Goal: Transaction & Acquisition: Purchase product/service

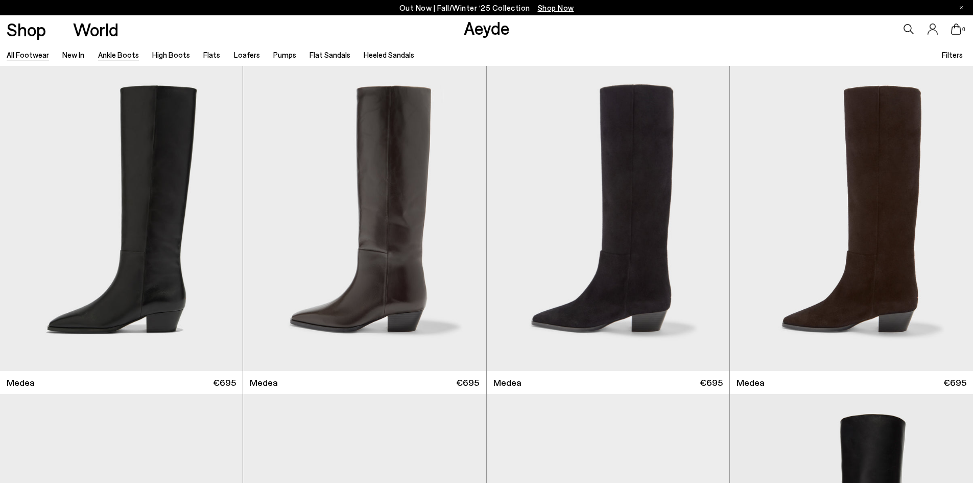
click at [119, 59] on link "Ankle Boots" at bounding box center [118, 54] width 41 height 9
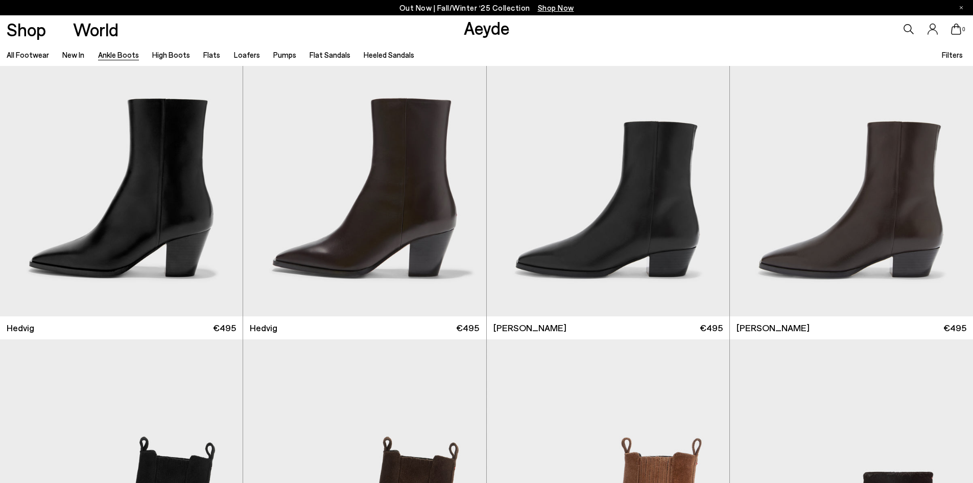
scroll to position [664, 0]
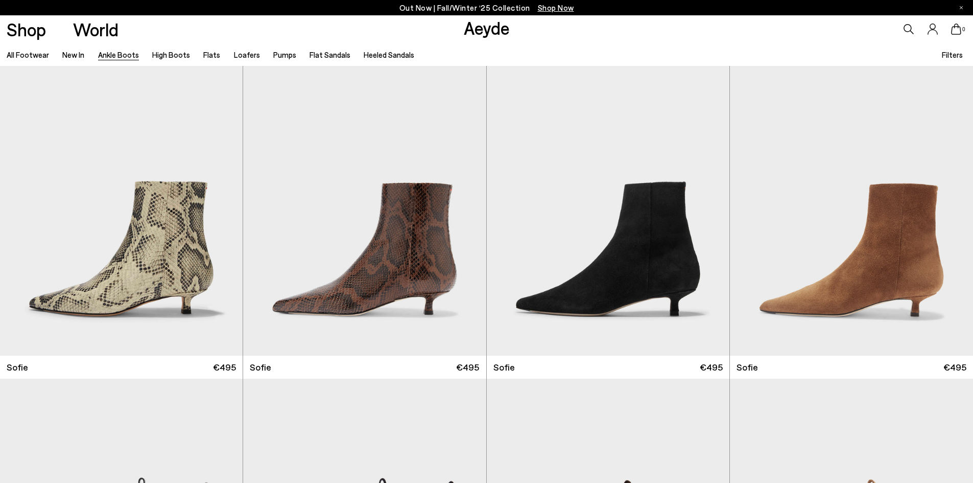
scroll to position [1328, 0]
click at [388, 288] on img "1 / 6" at bounding box center [364, 202] width 243 height 305
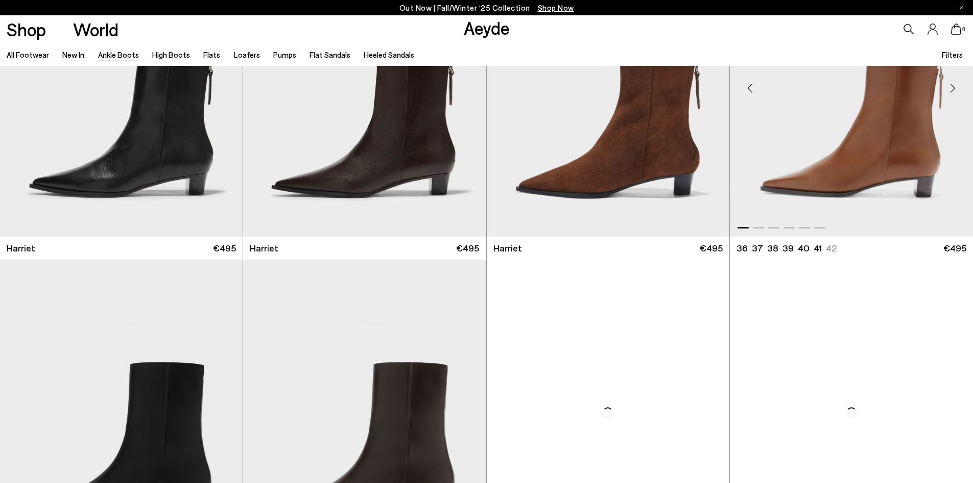
scroll to position [2299, 0]
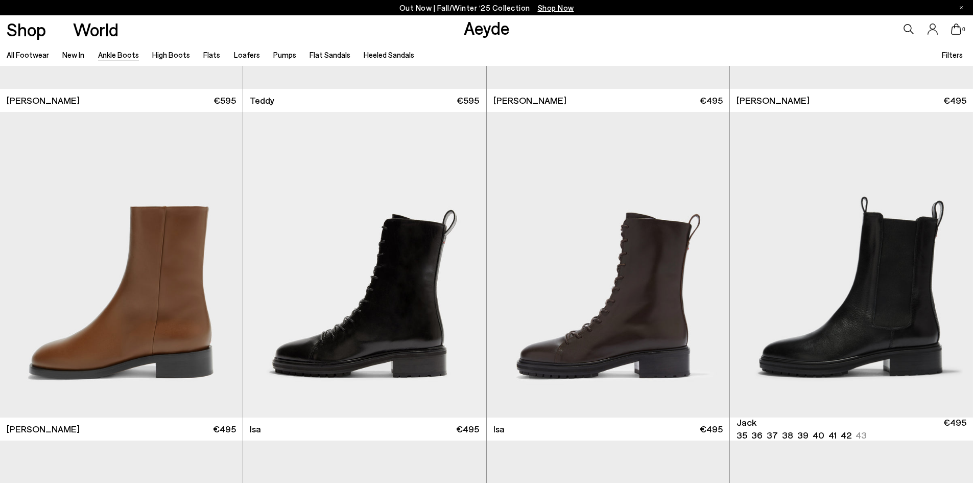
scroll to position [4598, 0]
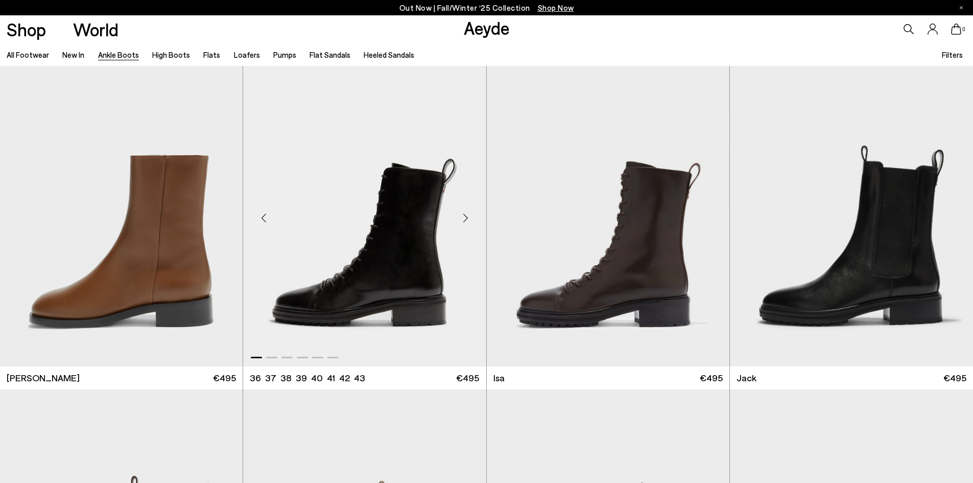
click at [428, 290] on img "1 / 6" at bounding box center [364, 213] width 243 height 305
click at [922, 303] on img "1 / 6" at bounding box center [851, 213] width 243 height 305
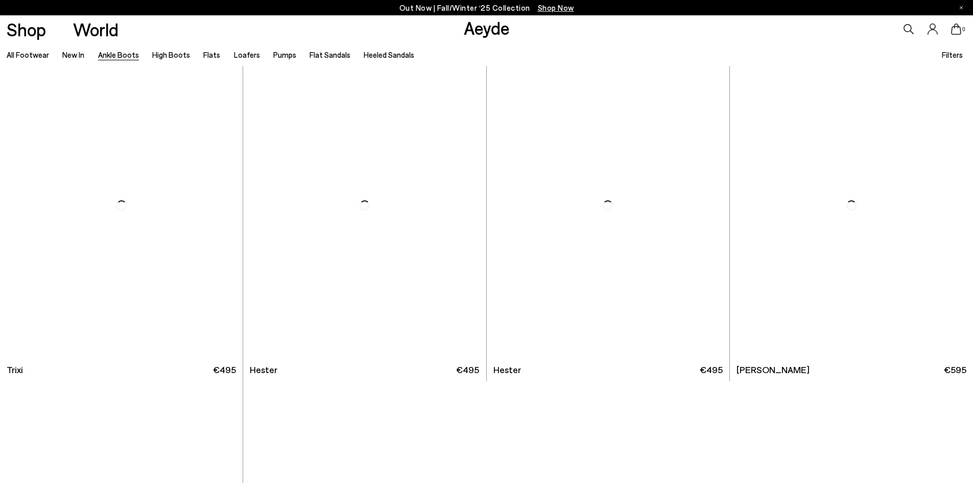
scroll to position [6522, 0]
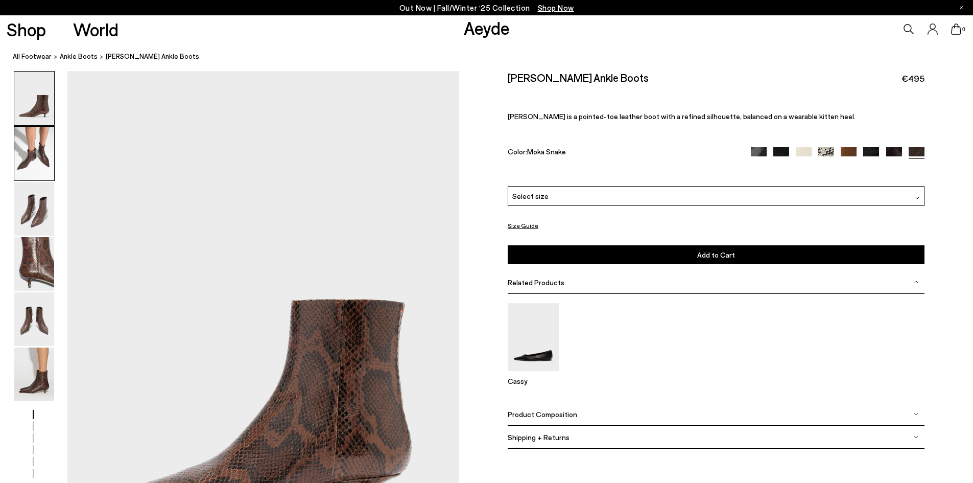
click at [34, 159] on img at bounding box center [34, 154] width 40 height 54
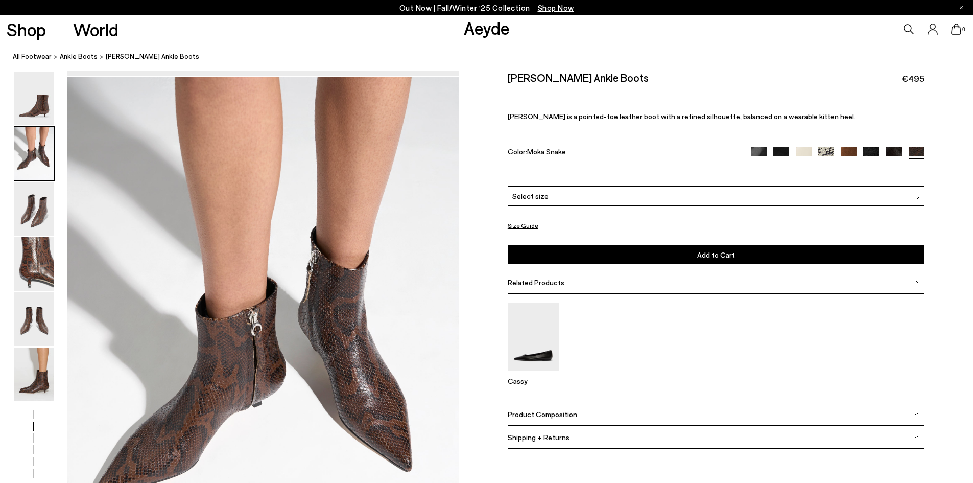
scroll to position [525, 0]
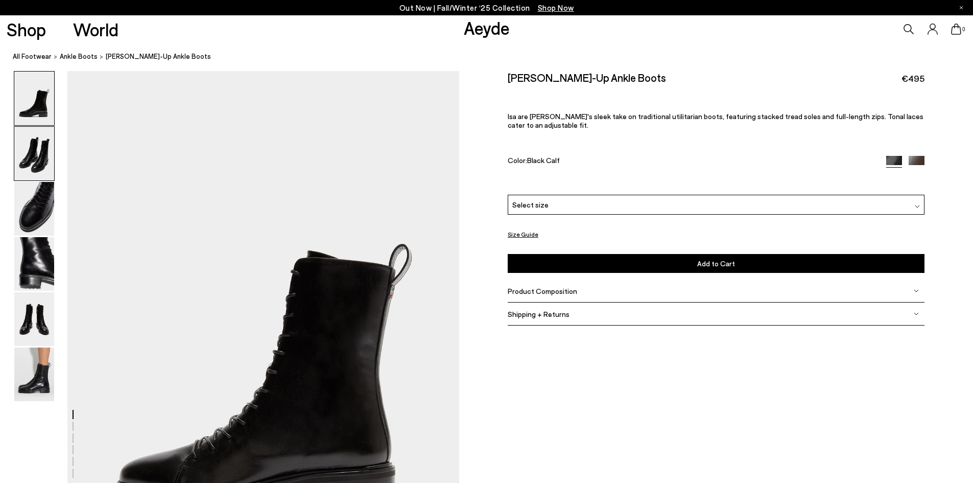
click at [43, 173] on img at bounding box center [34, 154] width 40 height 54
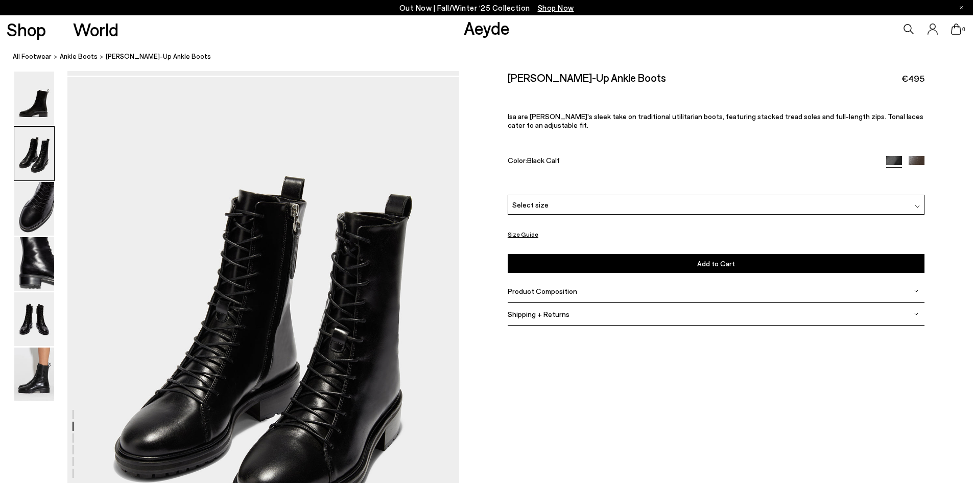
scroll to position [525, 0]
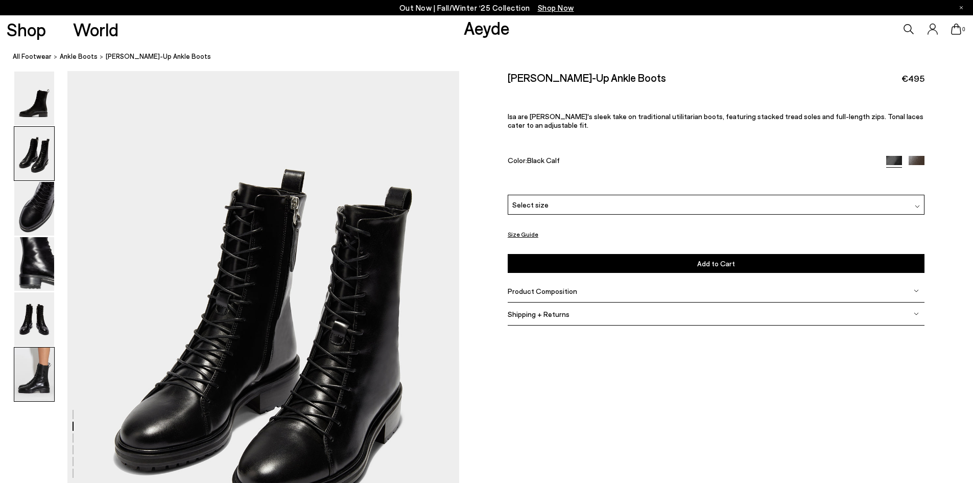
click at [37, 368] on img at bounding box center [34, 374] width 40 height 54
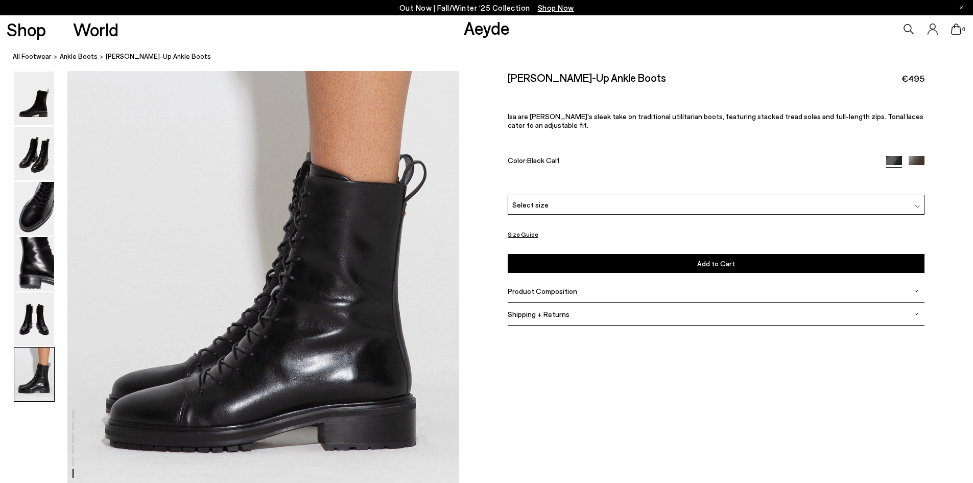
scroll to position [2741, 0]
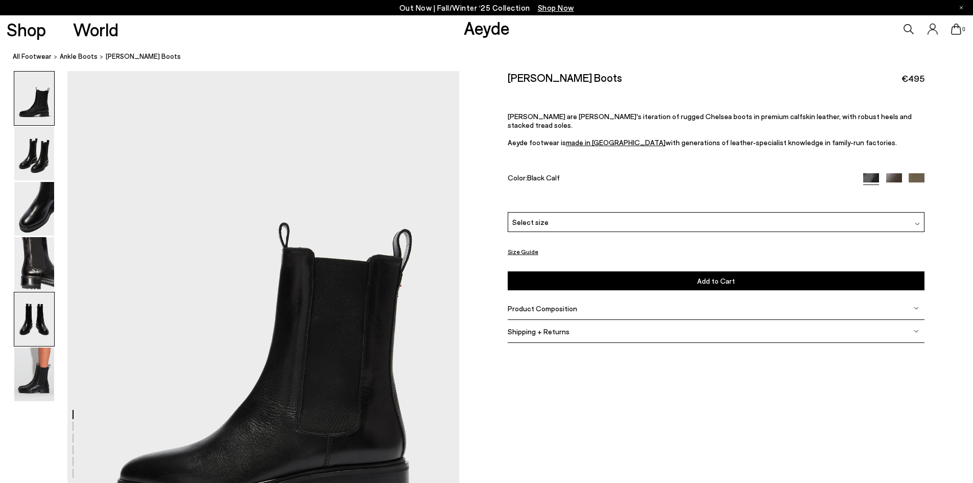
click at [42, 311] on img at bounding box center [34, 319] width 40 height 54
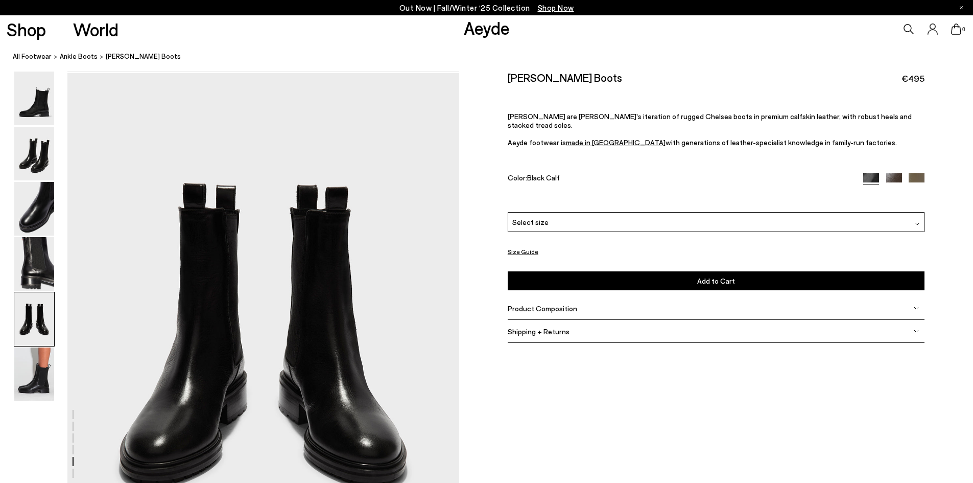
scroll to position [2096, 0]
